Goal: Find specific page/section: Locate item on page

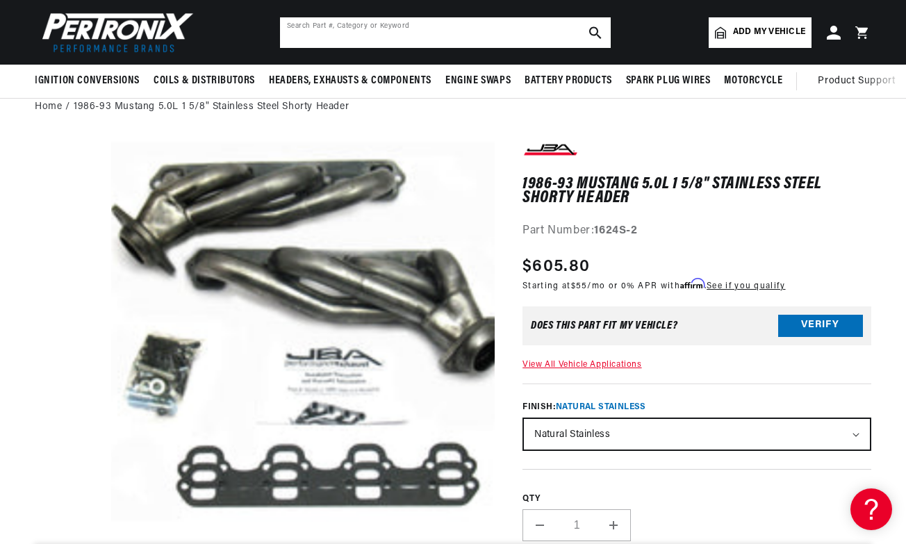
click at [343, 39] on input "text" at bounding box center [445, 32] width 331 height 31
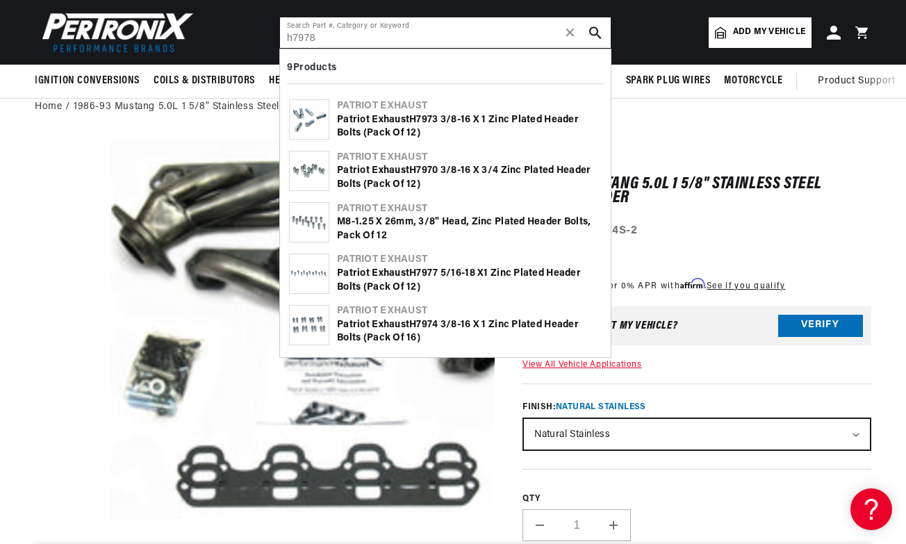
type input "h7978"
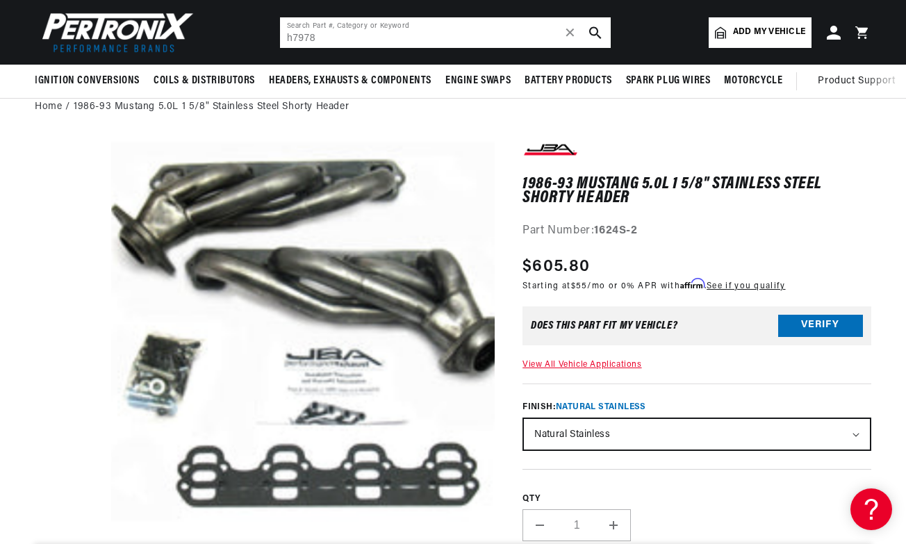
scroll to position [0, 421]
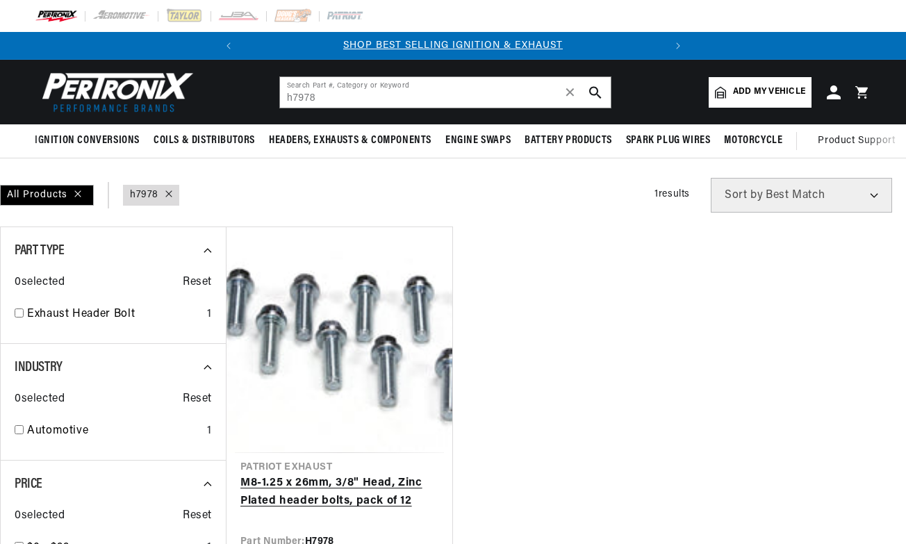
click at [352, 475] on link "M8-1.25 x 26mm, 3/8" Head, Zinc Plated header bolts, pack of 12" at bounding box center [339, 492] width 198 height 35
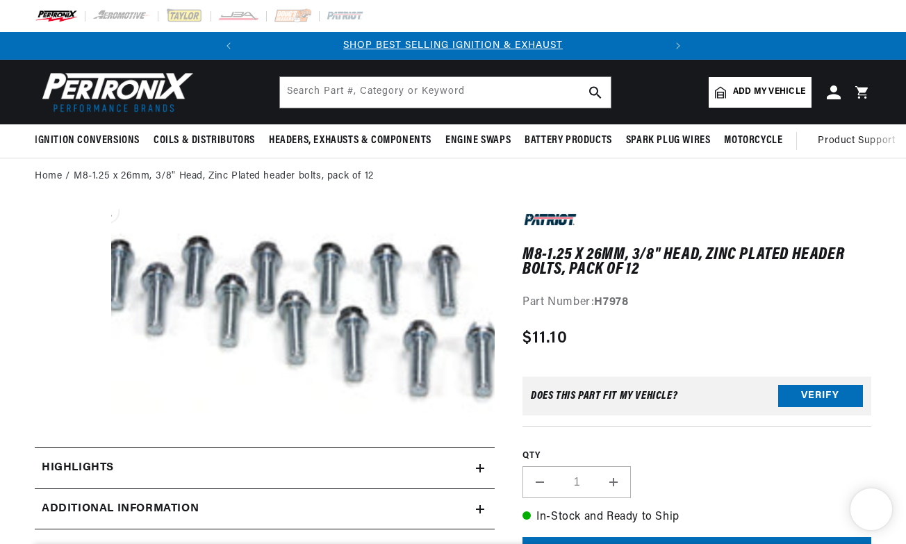
click at [73, 434] on button "Open media 1 in modal" at bounding box center [73, 434] width 0 height 0
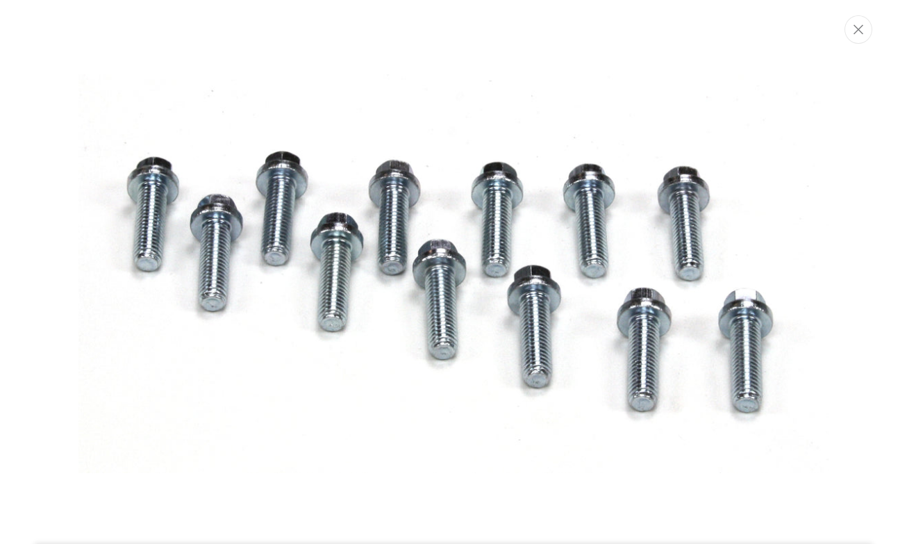
click at [345, 261] on img "Media gallery" at bounding box center [454, 273] width 750 height 399
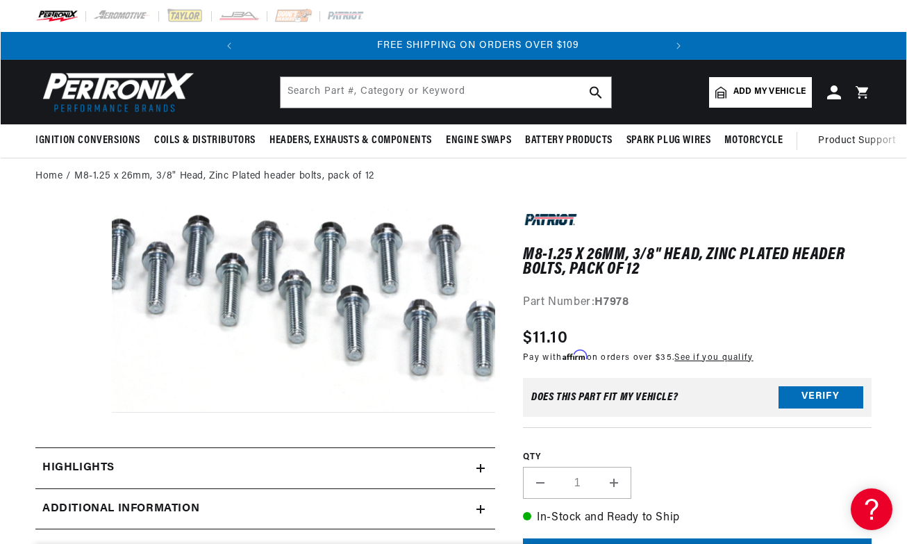
scroll to position [0, 421]
click at [73, 413] on button "Open media 1 in modal" at bounding box center [73, 413] width 0 height 0
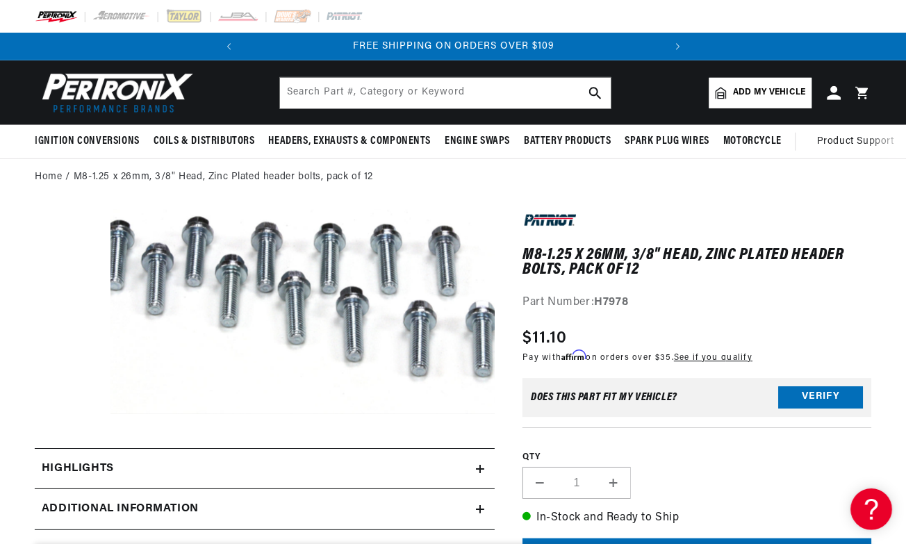
scroll to position [20, 0]
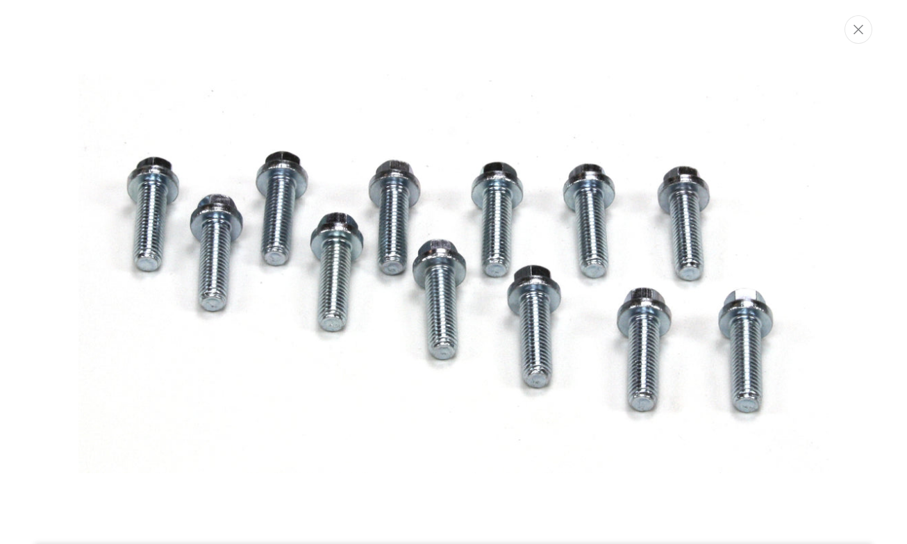
click at [295, 331] on img "Media gallery" at bounding box center [454, 273] width 750 height 399
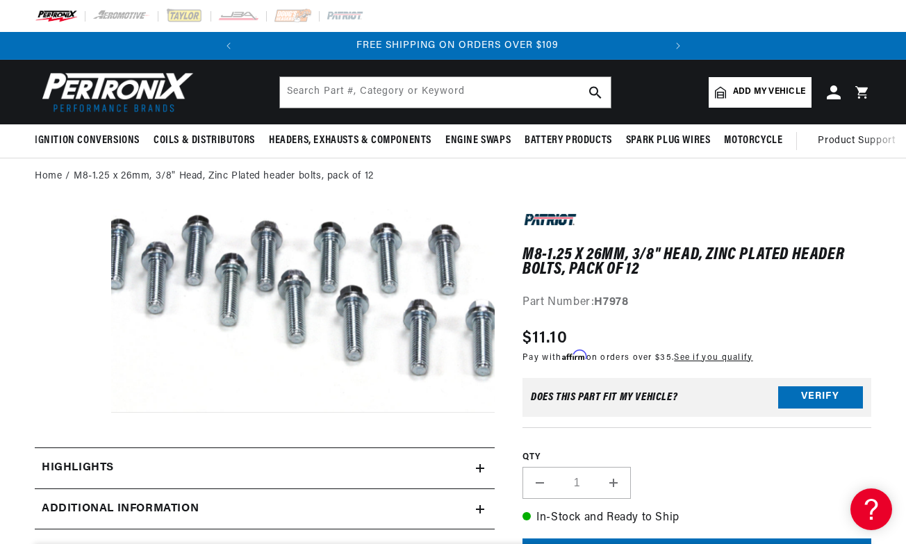
scroll to position [0, 421]
